Goal: Find contact information: Find contact information

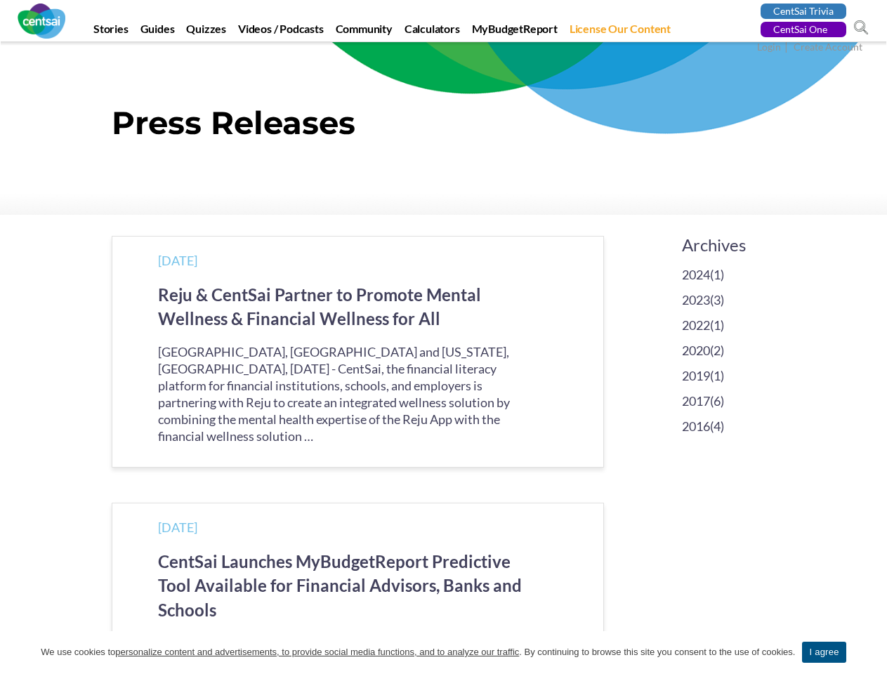
click at [443, 337] on div "Sep 25, 2024 Reju & CentSai Partner to Promote Mental Wellness & Financial Well…" at bounding box center [358, 352] width 492 height 232
click at [862, 29] on span at bounding box center [861, 27] width 15 height 15
click at [862, 28] on input "search" at bounding box center [794, 29] width 151 height 20
click at [825, 653] on link "I agree" at bounding box center [824, 652] width 44 height 21
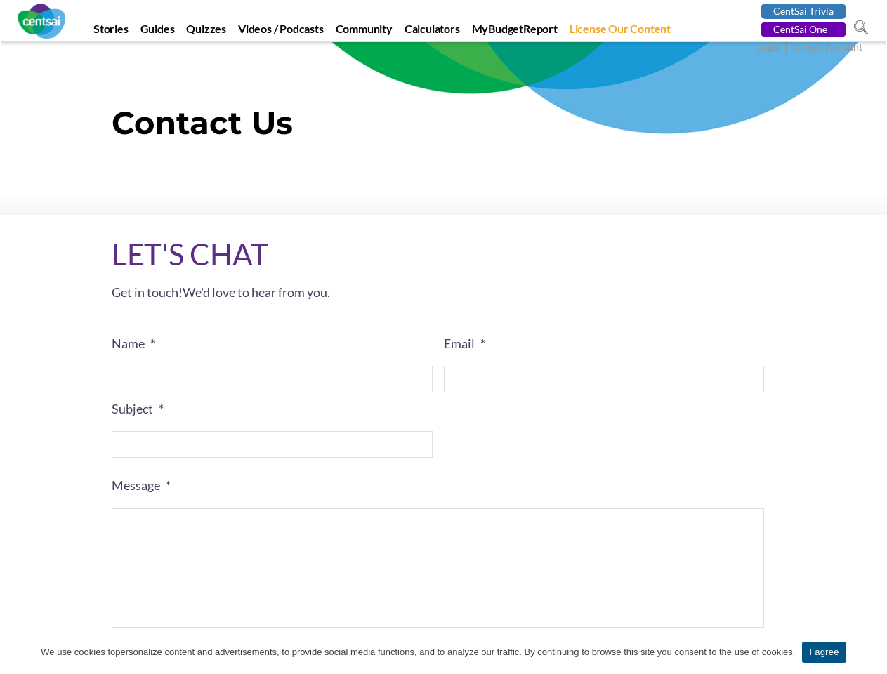
click at [444, 337] on label "Email *" at bounding box center [604, 344] width 321 height 16
click at [444, 366] on input "Email *" at bounding box center [604, 379] width 321 height 27
click at [444, 337] on label "Email *" at bounding box center [604, 344] width 321 height 16
click at [444, 366] on input "Email *" at bounding box center [604, 379] width 321 height 27
click at [862, 29] on span at bounding box center [861, 27] width 15 height 15
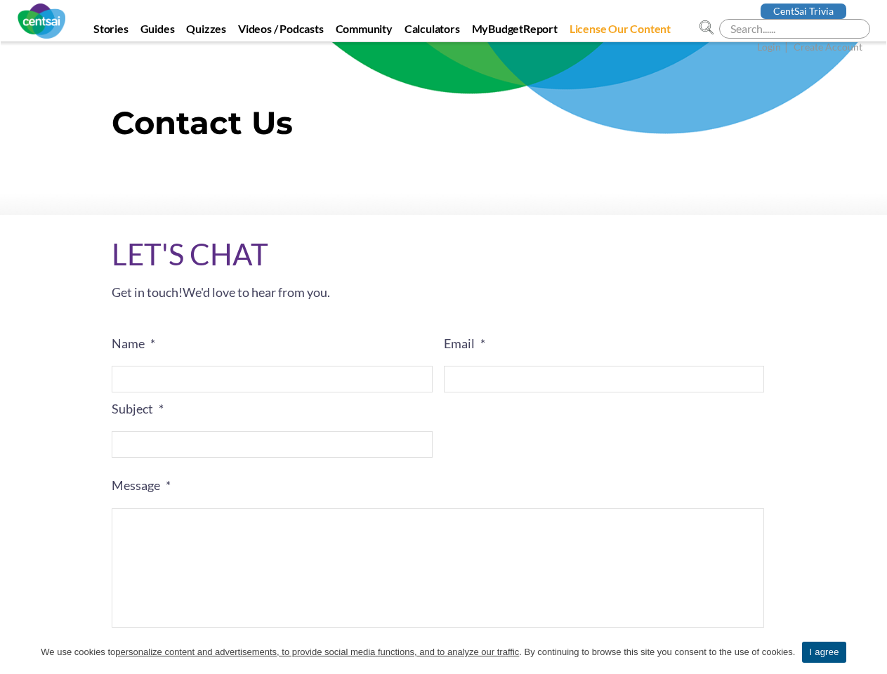
click at [862, 28] on input "search" at bounding box center [794, 29] width 151 height 20
click at [825, 653] on link "I agree" at bounding box center [824, 652] width 44 height 21
